Goal: Task Accomplishment & Management: Use online tool/utility

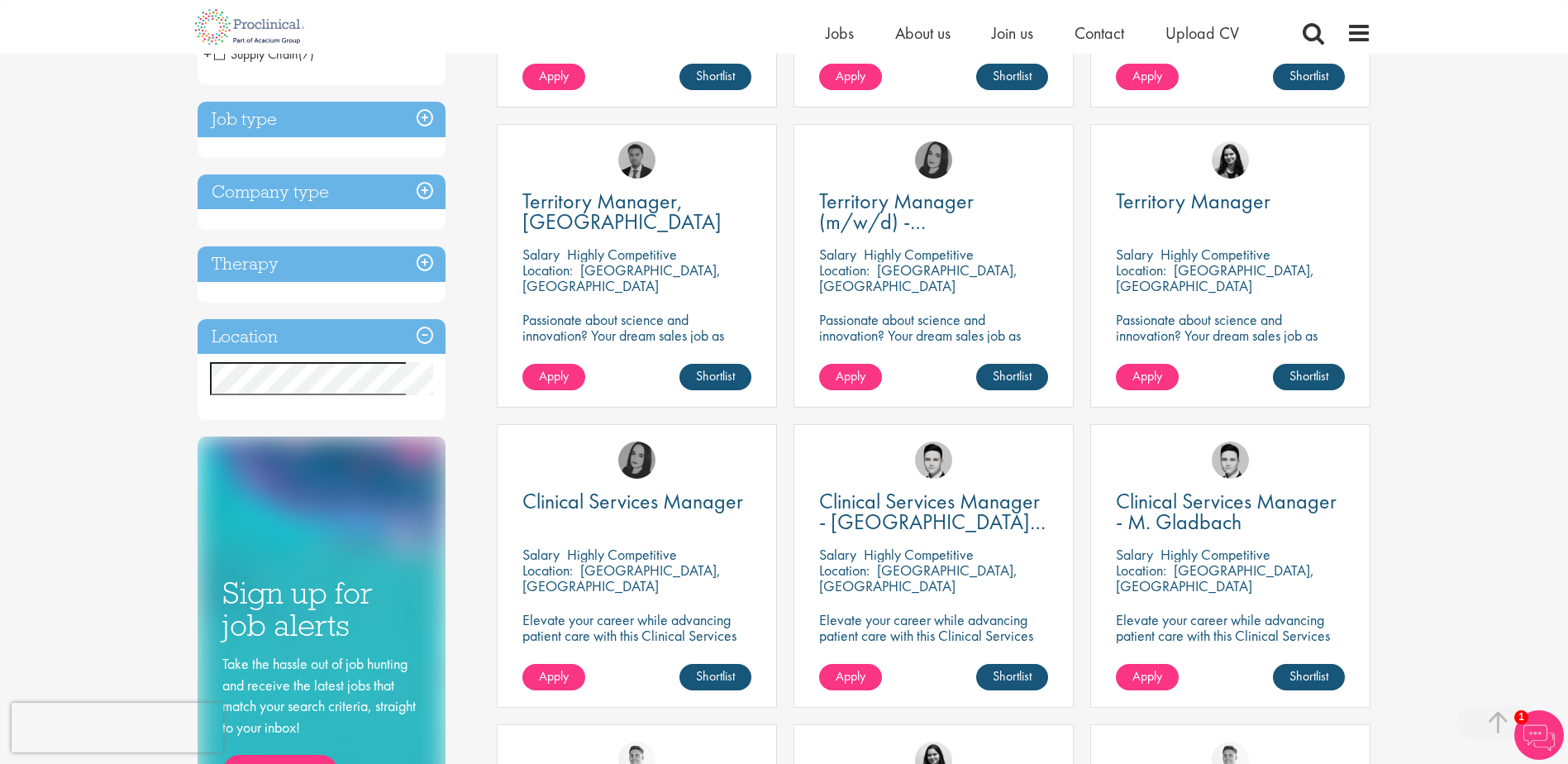
scroll to position [496, 0]
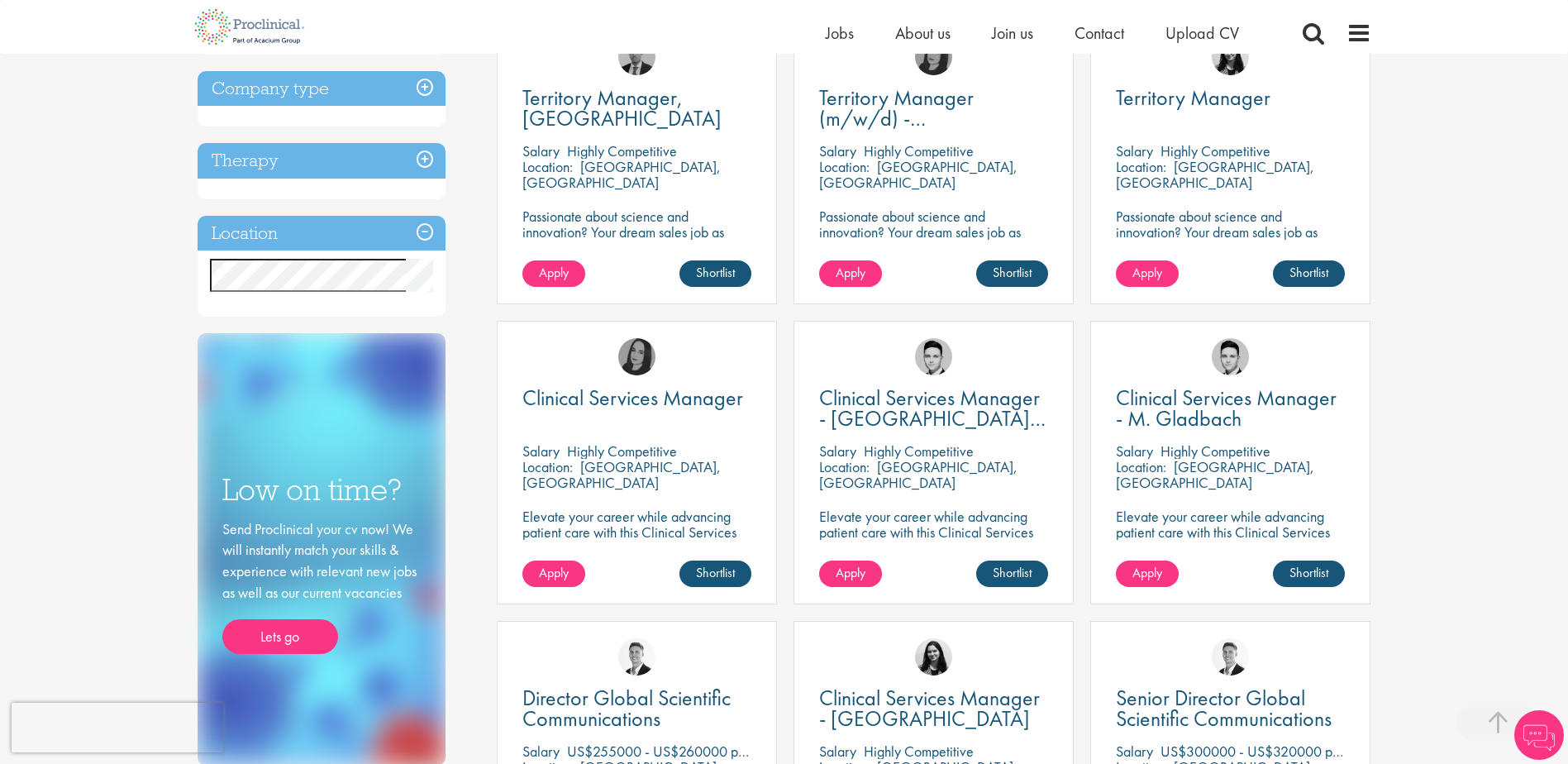
scroll to position [661, 0]
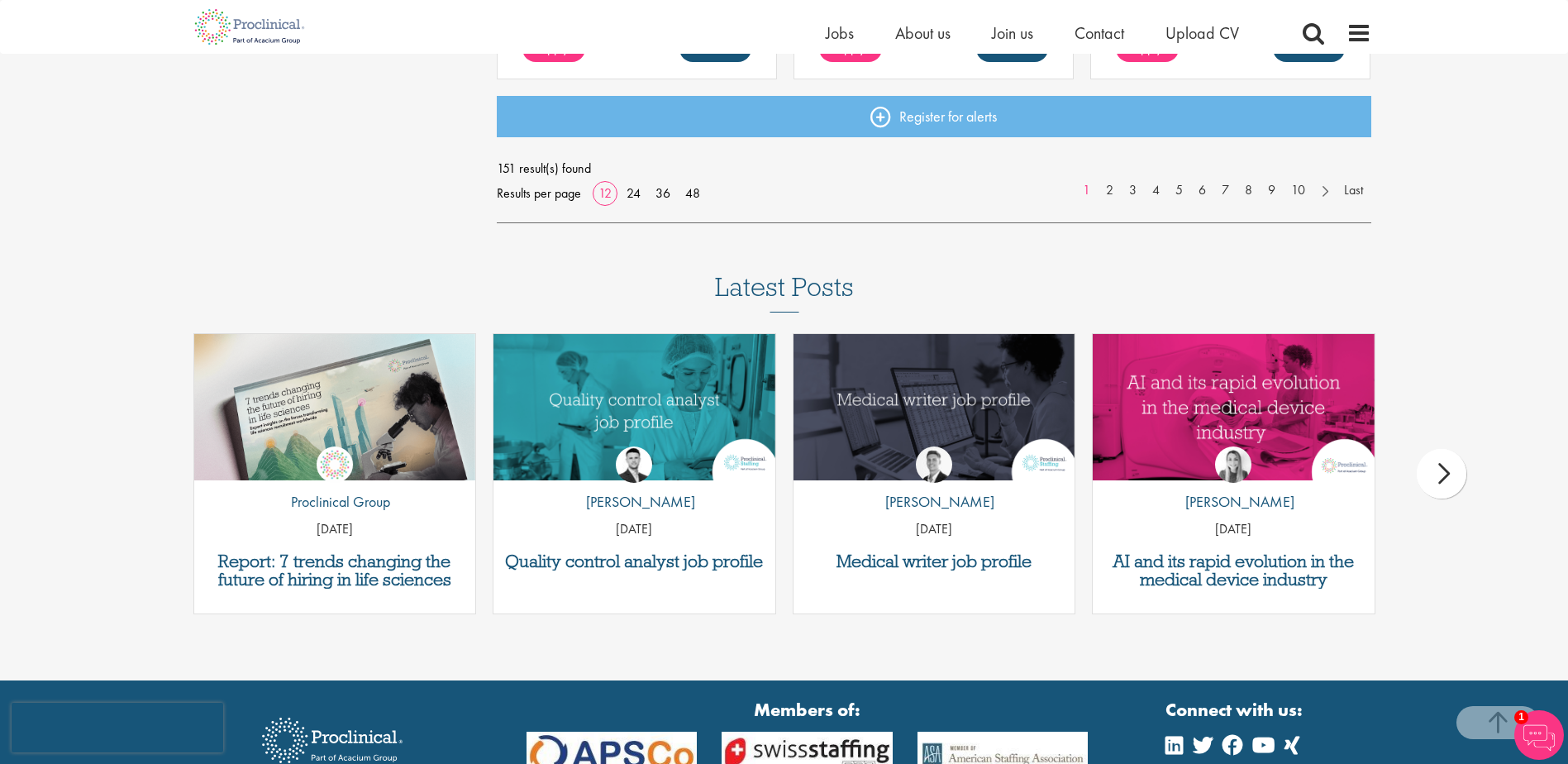
scroll to position [1488, 0]
